Goal: Transaction & Acquisition: Purchase product/service

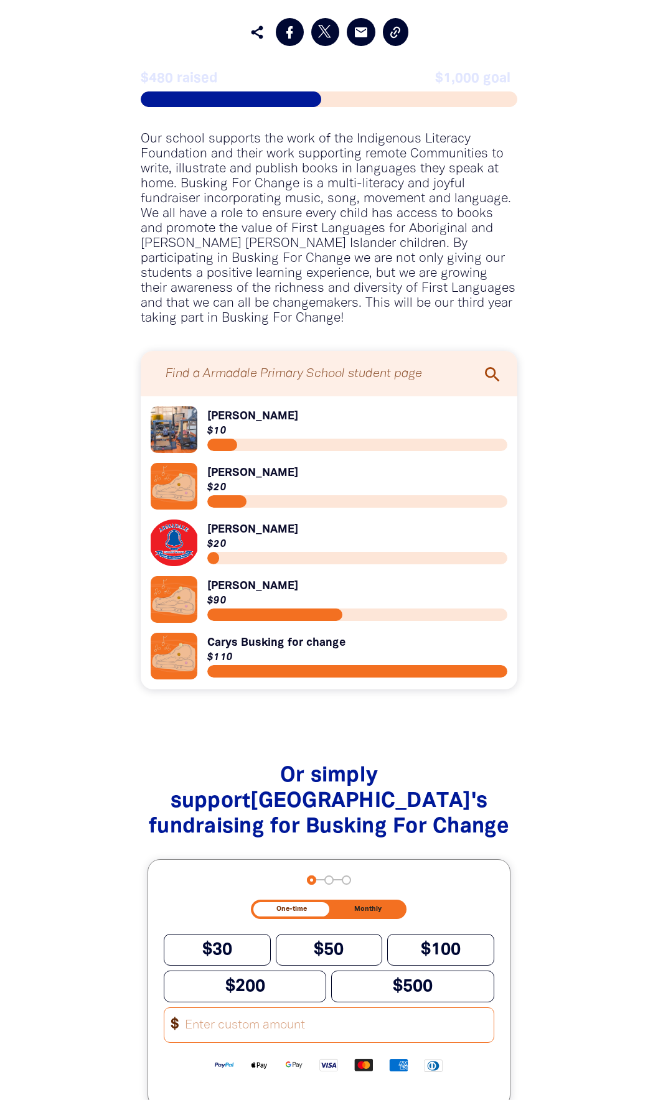
scroll to position [871, 0]
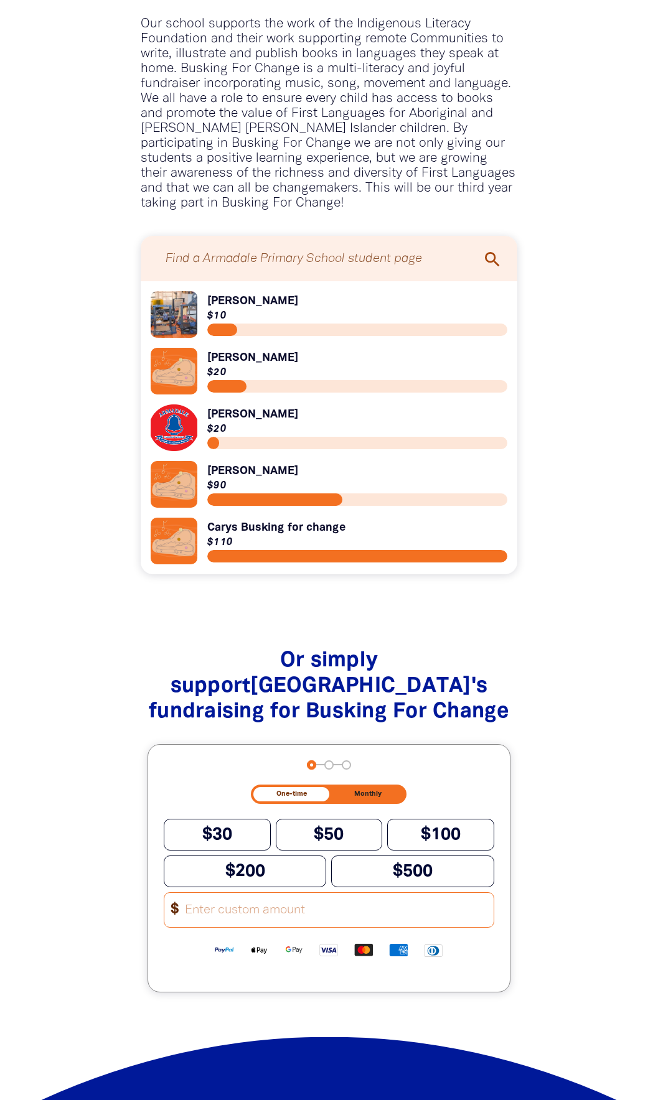
click at [247, 925] on input "Other Amount" at bounding box center [335, 910] width 316 height 34
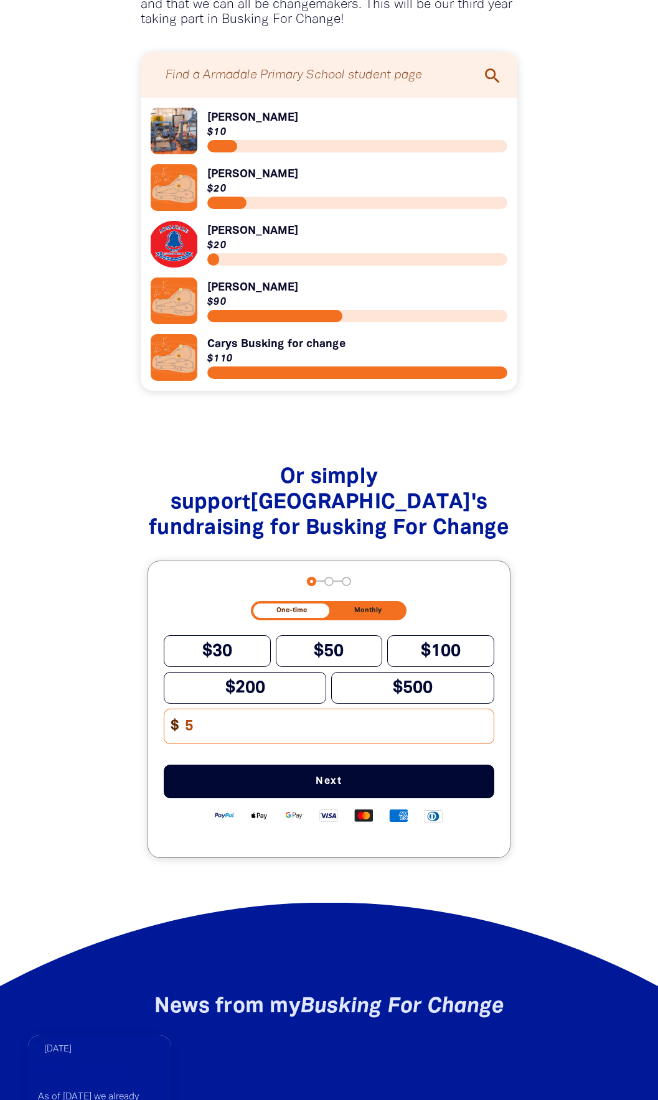
scroll to position [1058, 0]
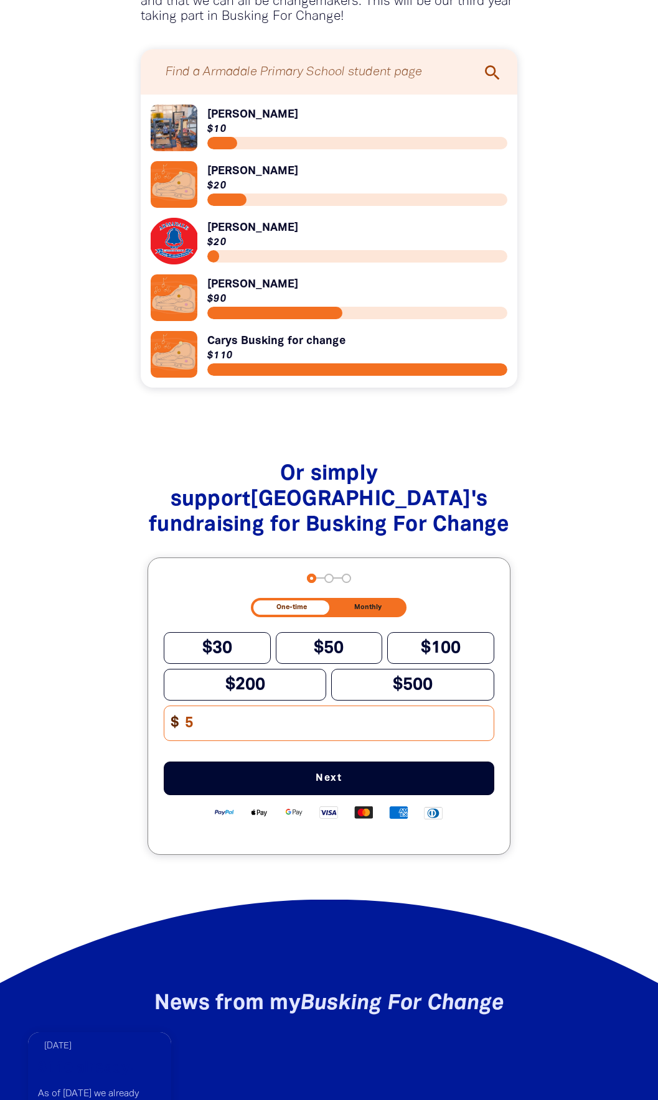
type input "5"
click at [351, 784] on span "Next" at bounding box center [328, 779] width 289 height 10
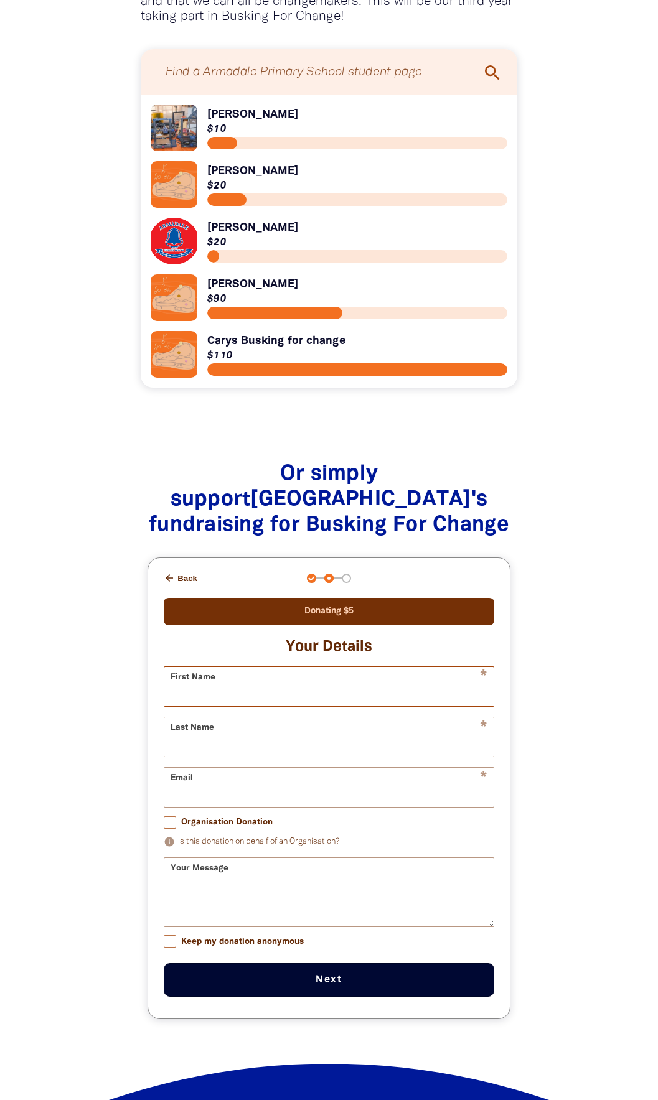
click at [354, 688] on input "First Name" at bounding box center [328, 686] width 329 height 39
type input "[PERSON_NAME]"
type input "[PERSON_NAME][EMAIL_ADDRESS][PERSON_NAME][DOMAIN_NAME]"
drag, startPoint x: 167, startPoint y: 948, endPoint x: 197, endPoint y: 955, distance: 30.0
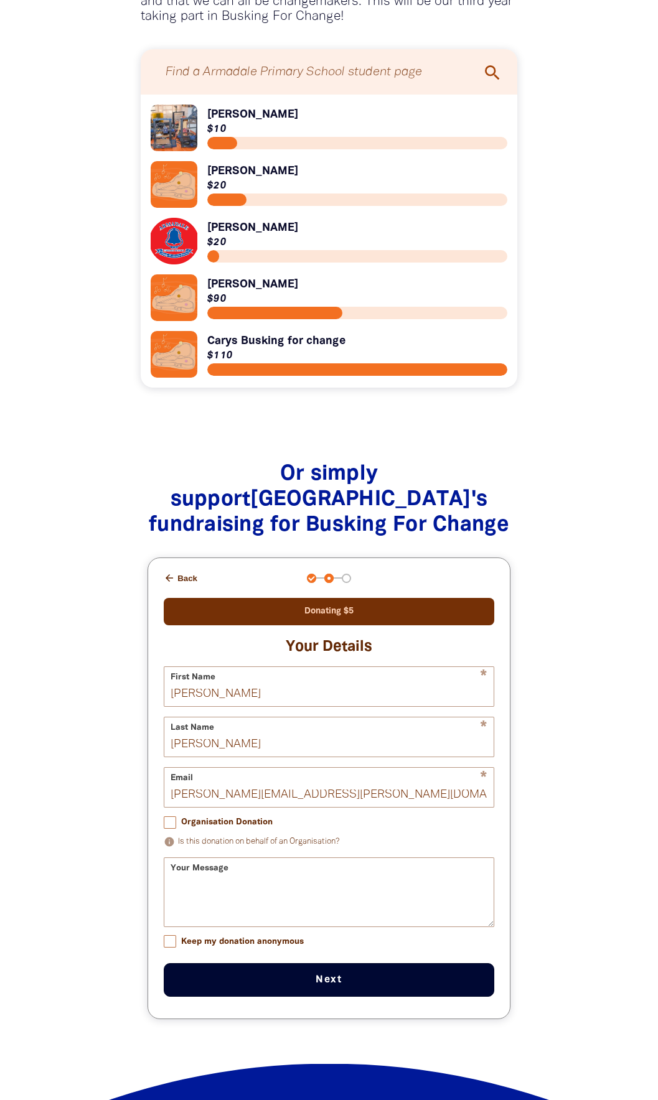
click at [167, 948] on input "Keep my donation anonymous" at bounding box center [170, 941] width 12 height 12
checkbox input "true"
drag, startPoint x: 392, startPoint y: 800, endPoint x: 44, endPoint y: 809, distance: 348.6
click at [55, 808] on div "Or simply support Armadale Primary School 's fundraising for Busking For Change…" at bounding box center [329, 753] width 637 height 631
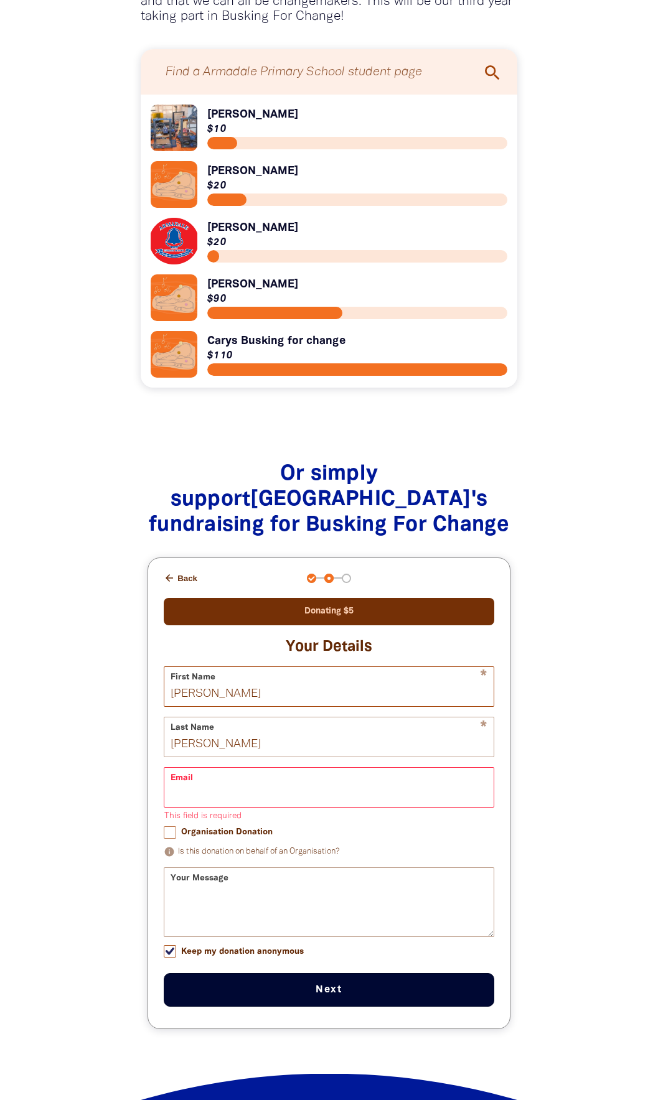
drag, startPoint x: 244, startPoint y: 700, endPoint x: 93, endPoint y: 718, distance: 152.4
click at [105, 699] on div "Or simply support Armadale Primary School 's fundraising for Busking For Change…" at bounding box center [329, 758] width 637 height 641
type input "[PERSON_NAME]"
drag, startPoint x: 592, startPoint y: 869, endPoint x: 599, endPoint y: 858, distance: 13.7
click at [594, 868] on div "Or simply support Armadale Primary School 's fundraising for Busking For Change…" at bounding box center [329, 758] width 637 height 641
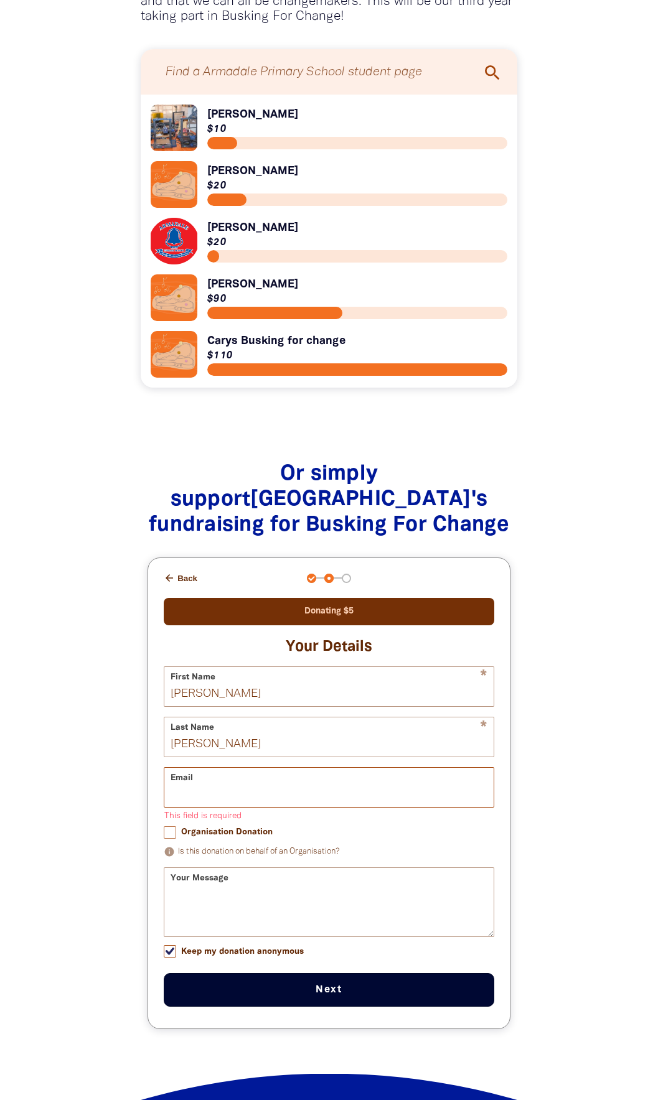
click at [290, 802] on input "Email" at bounding box center [328, 787] width 329 height 39
click at [345, 1001] on button "Next chevron_right" at bounding box center [329, 990] width 330 height 34
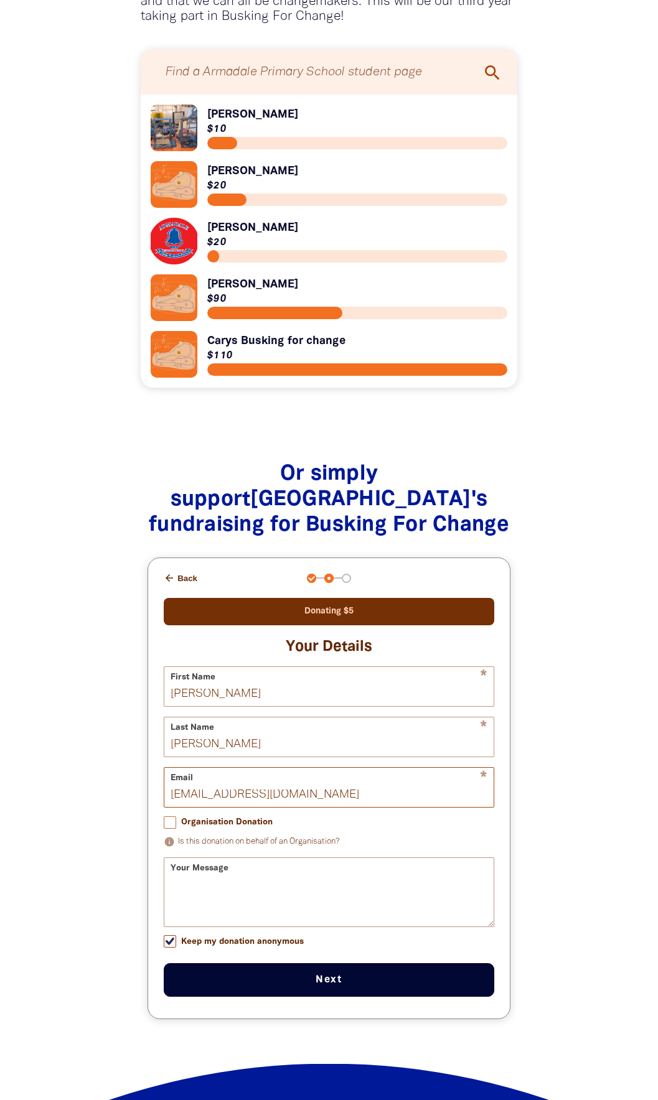
type input "[EMAIL_ADDRESS][DOMAIN_NAME]"
click at [334, 987] on button "Next chevron_right" at bounding box center [329, 980] width 330 height 34
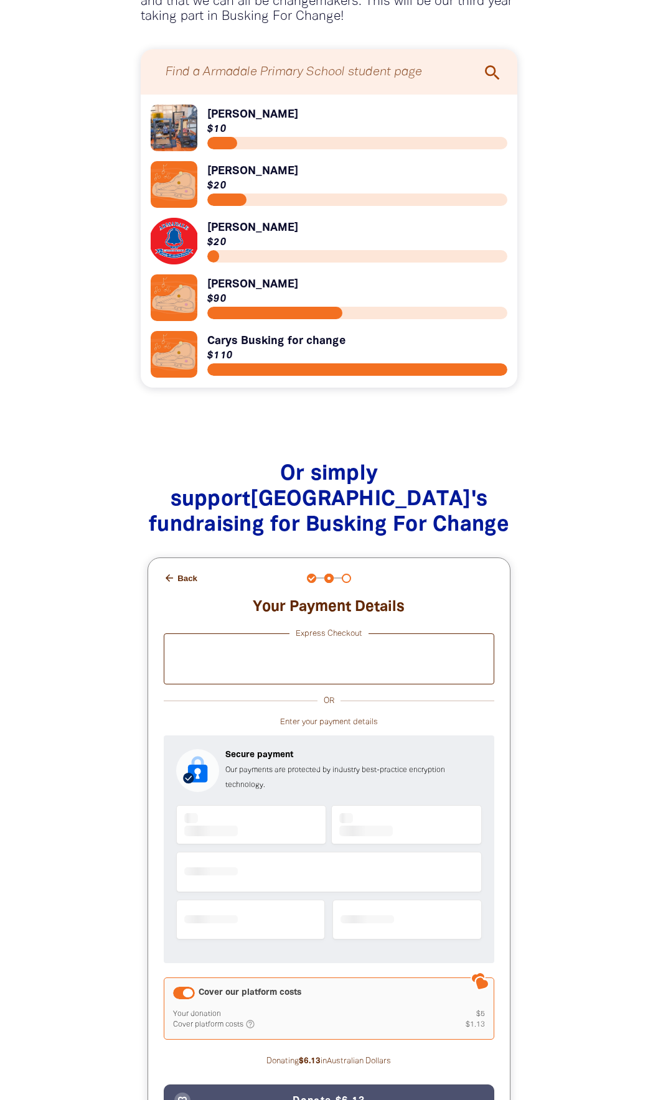
checkbox input "false"
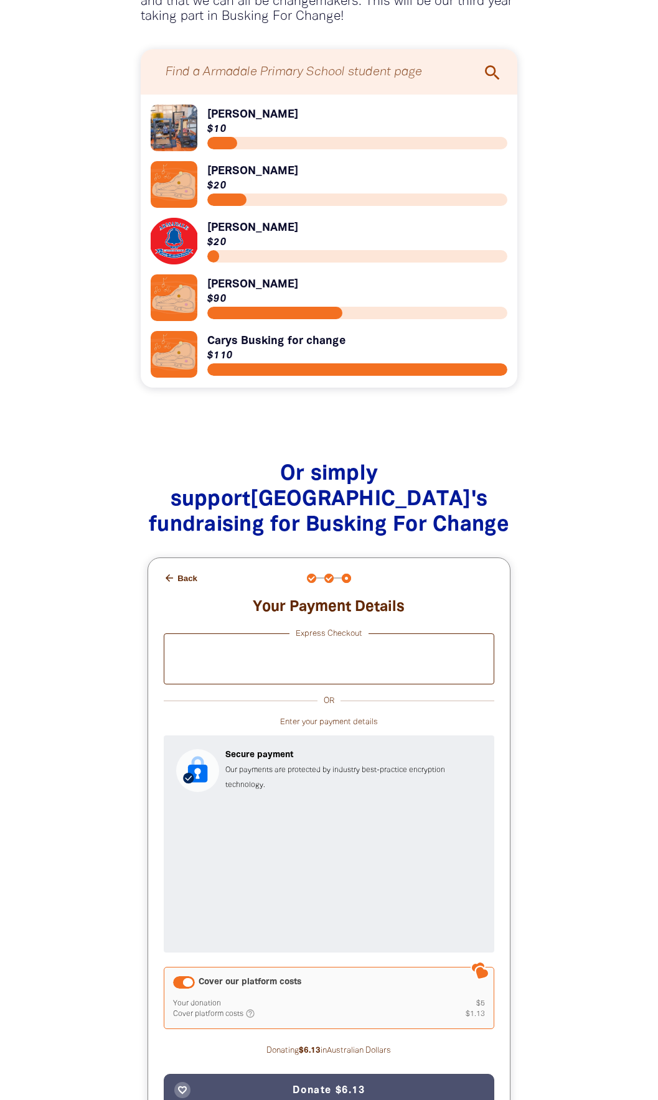
click at [186, 584] on button "arrow_back Back" at bounding box center [181, 578] width 44 height 21
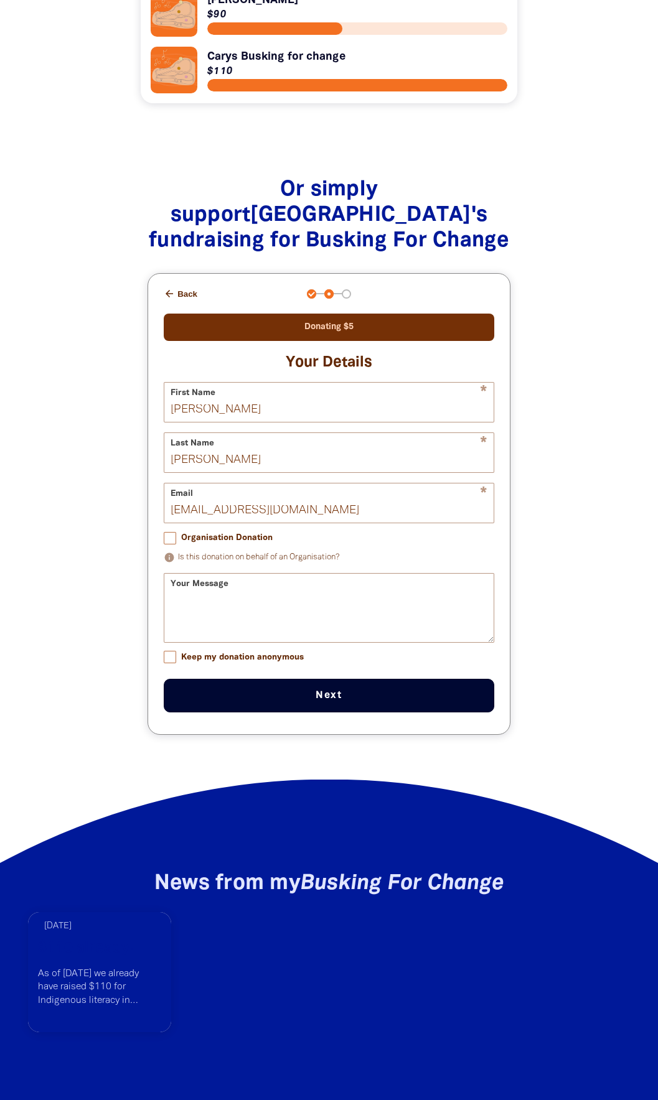
scroll to position [1352, 0]
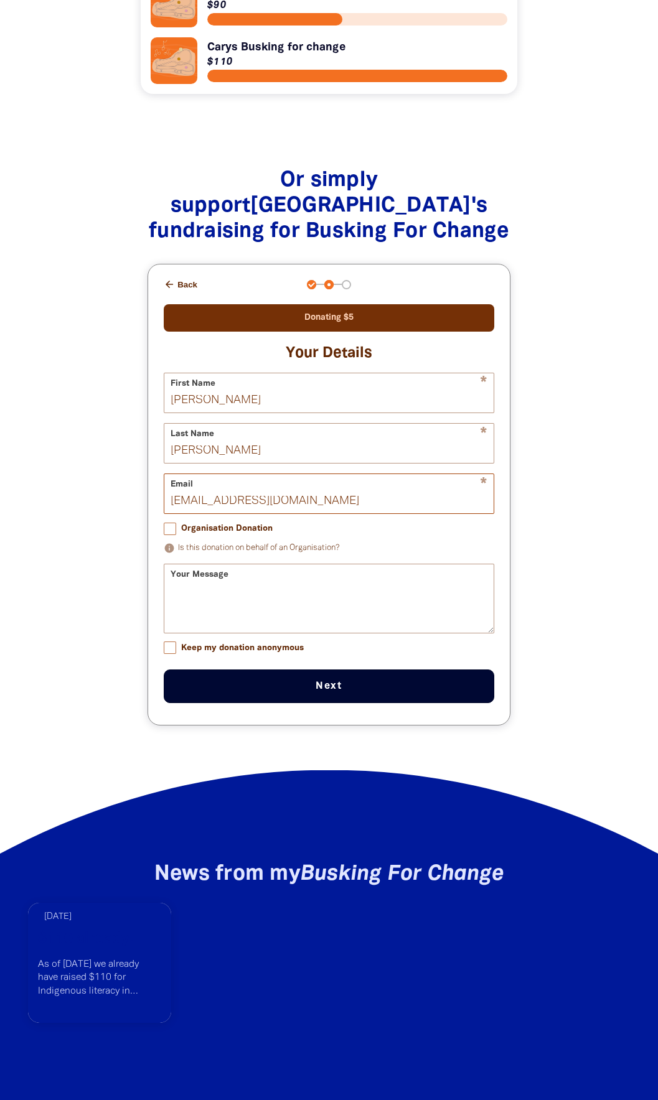
drag, startPoint x: 235, startPoint y: 510, endPoint x: 200, endPoint y: 514, distance: 35.1
click at [200, 513] on input "[EMAIL_ADDRESS][DOMAIN_NAME]" at bounding box center [328, 493] width 329 height 39
type input "[EMAIL_ADDRESS][DOMAIN_NAME]"
click at [169, 652] on input "Keep my donation anonymous" at bounding box center [170, 648] width 12 height 12
checkbox input "true"
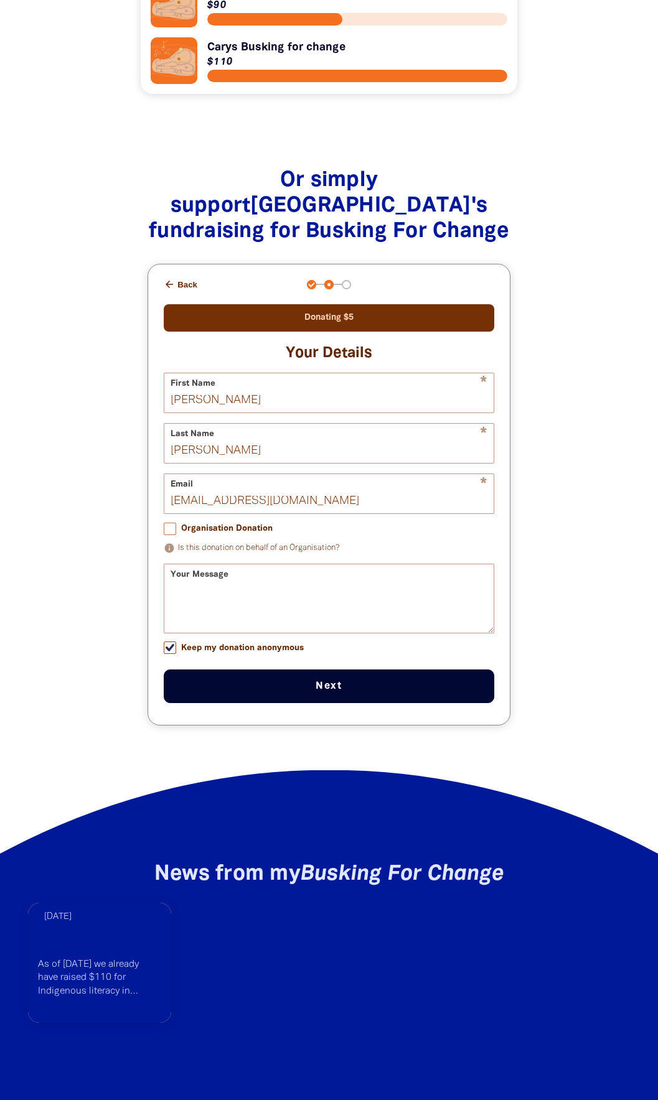
click at [320, 697] on button "Next chevron_right" at bounding box center [329, 687] width 330 height 34
